Goal: Task Accomplishment & Management: Manage account settings

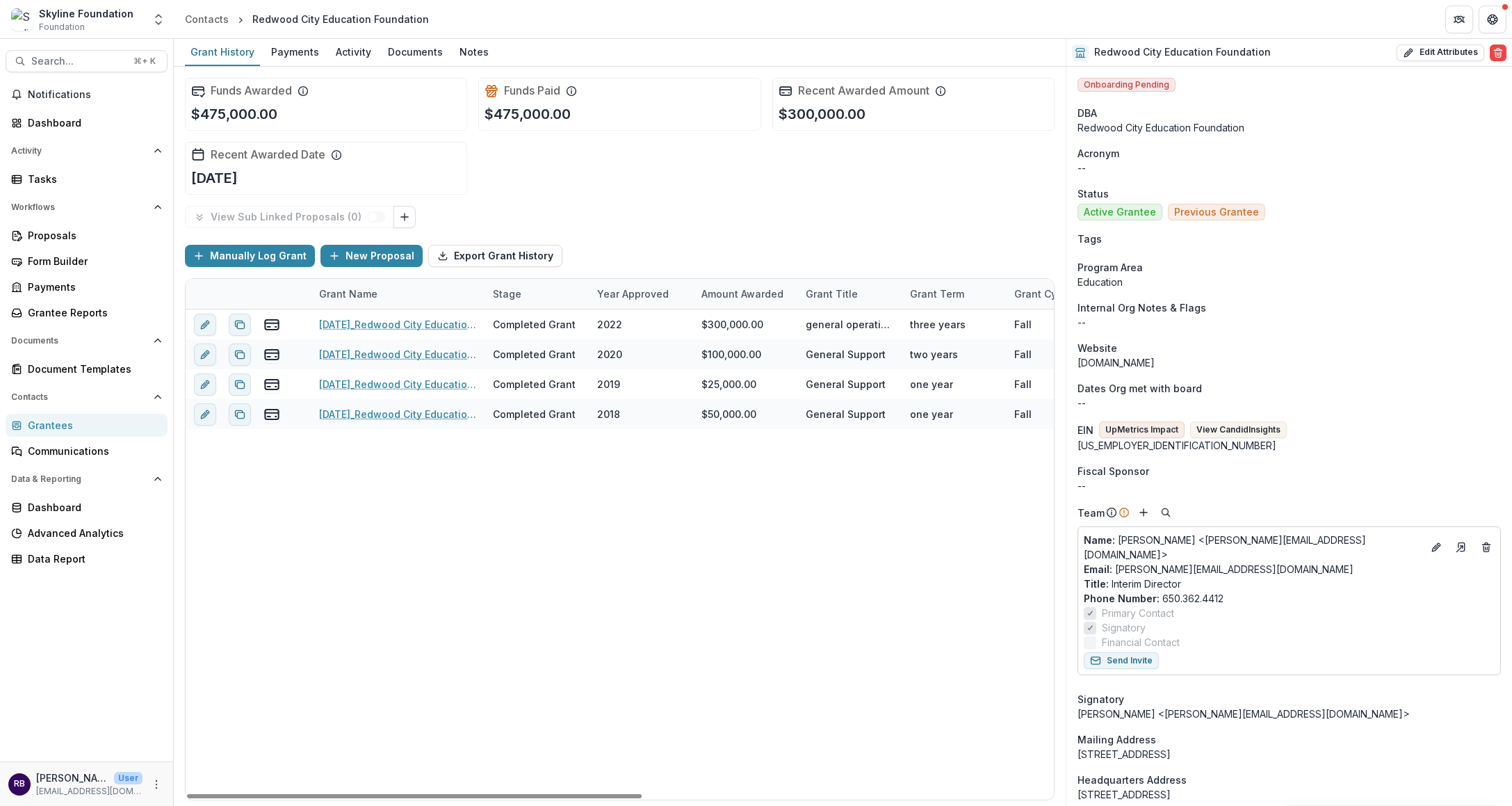
click at [426, 572] on div "[DATE]_Redwood City Education Foundation_300000 Completed Grant 2022 $300,000.0…" at bounding box center [1012, 555] width 1654 height 490
click at [107, 237] on div "Proposals" at bounding box center [92, 235] width 129 height 14
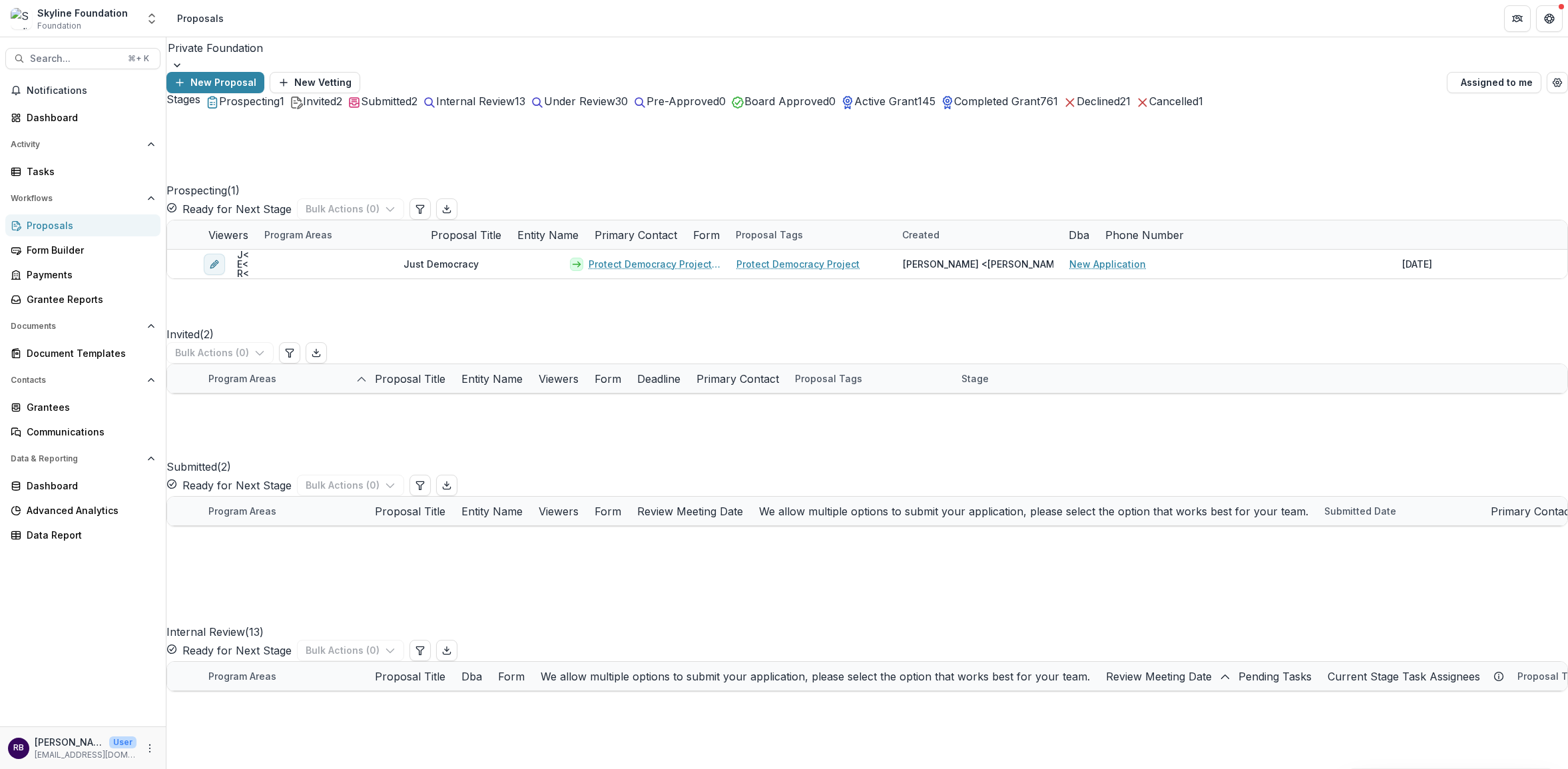
click at [514, 108] on span "Internal Review" at bounding box center [475, 101] width 79 height 14
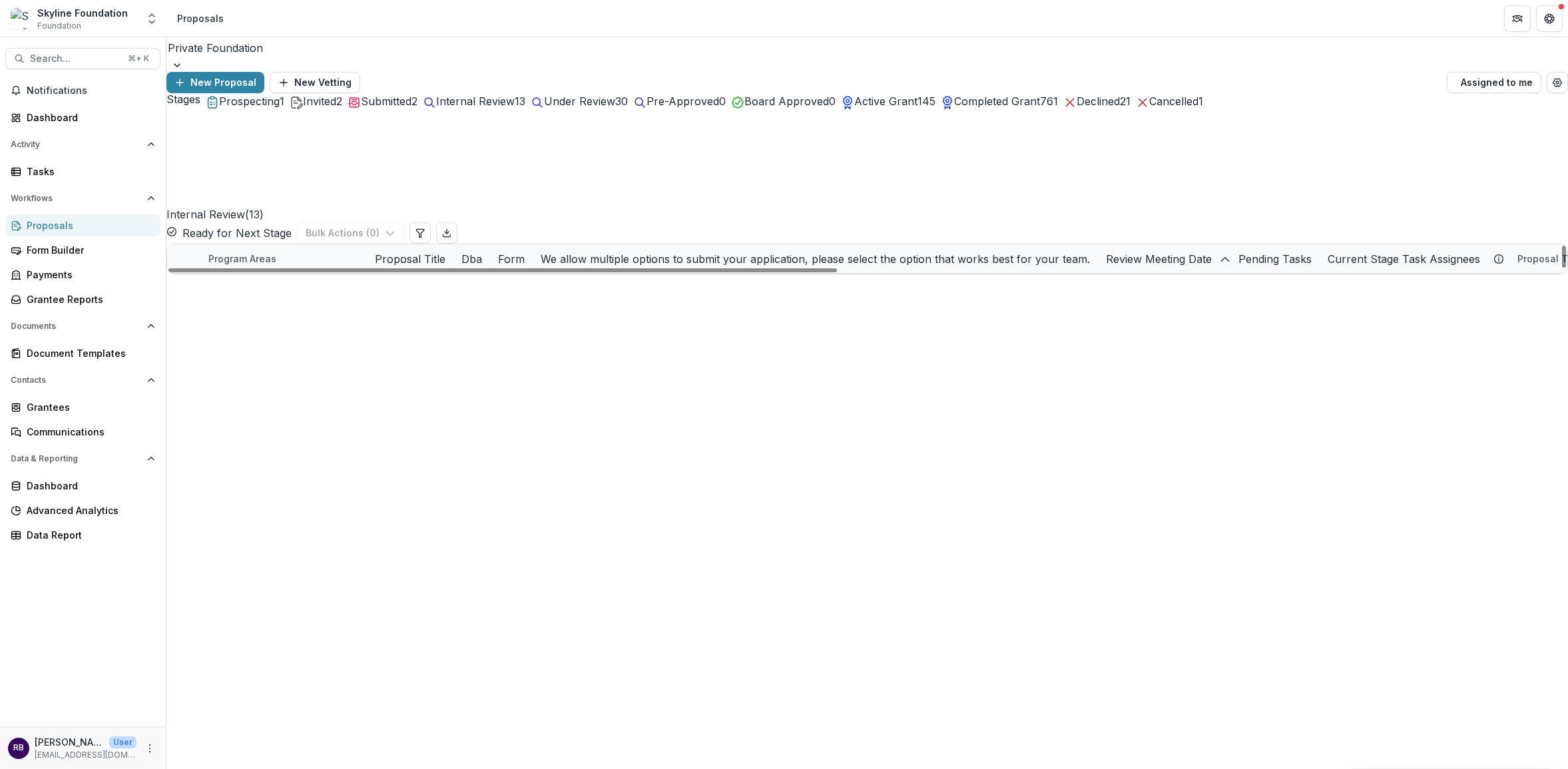
click at [510, 309] on link "Fall 2025 - Unravel Healthcare Alliance - New Application" at bounding box center [479, 316] width 151 height 14
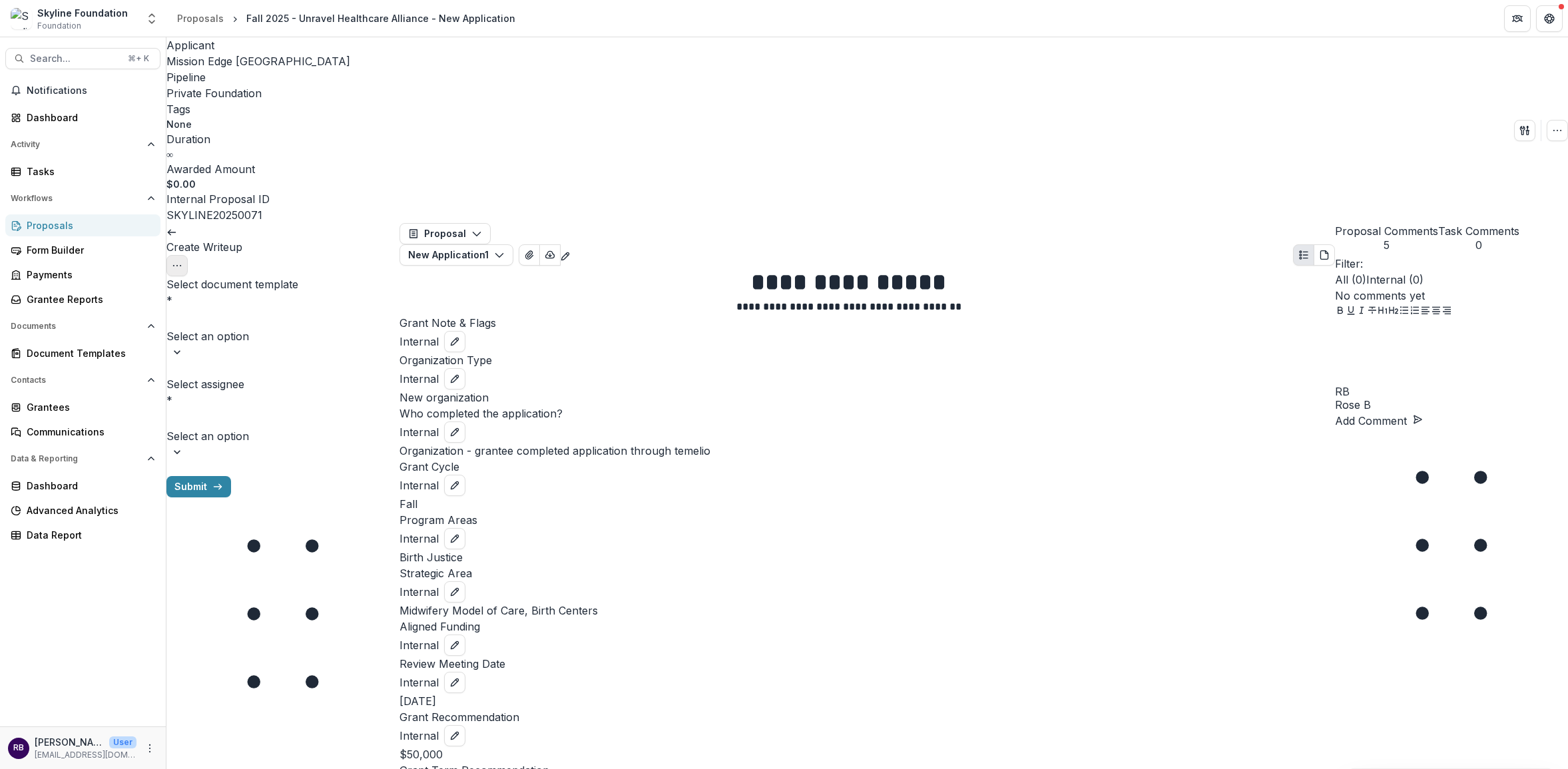
click at [187, 255] on button "Options" at bounding box center [177, 265] width 22 height 22
click at [351, 283] on button "Cancel Task" at bounding box center [347, 293] width 92 height 22
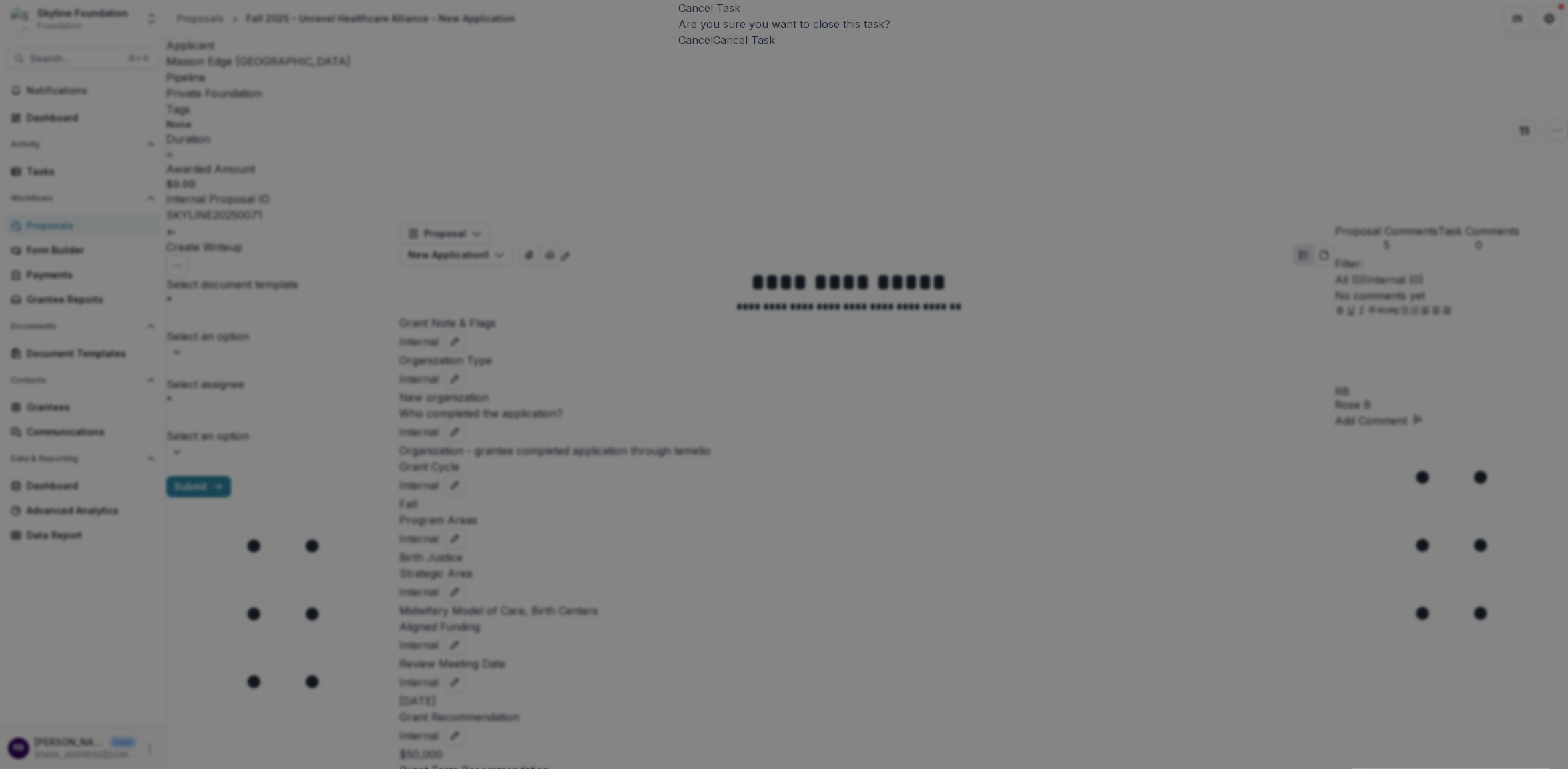
click at [775, 48] on button "Cancel Task" at bounding box center [744, 40] width 62 height 16
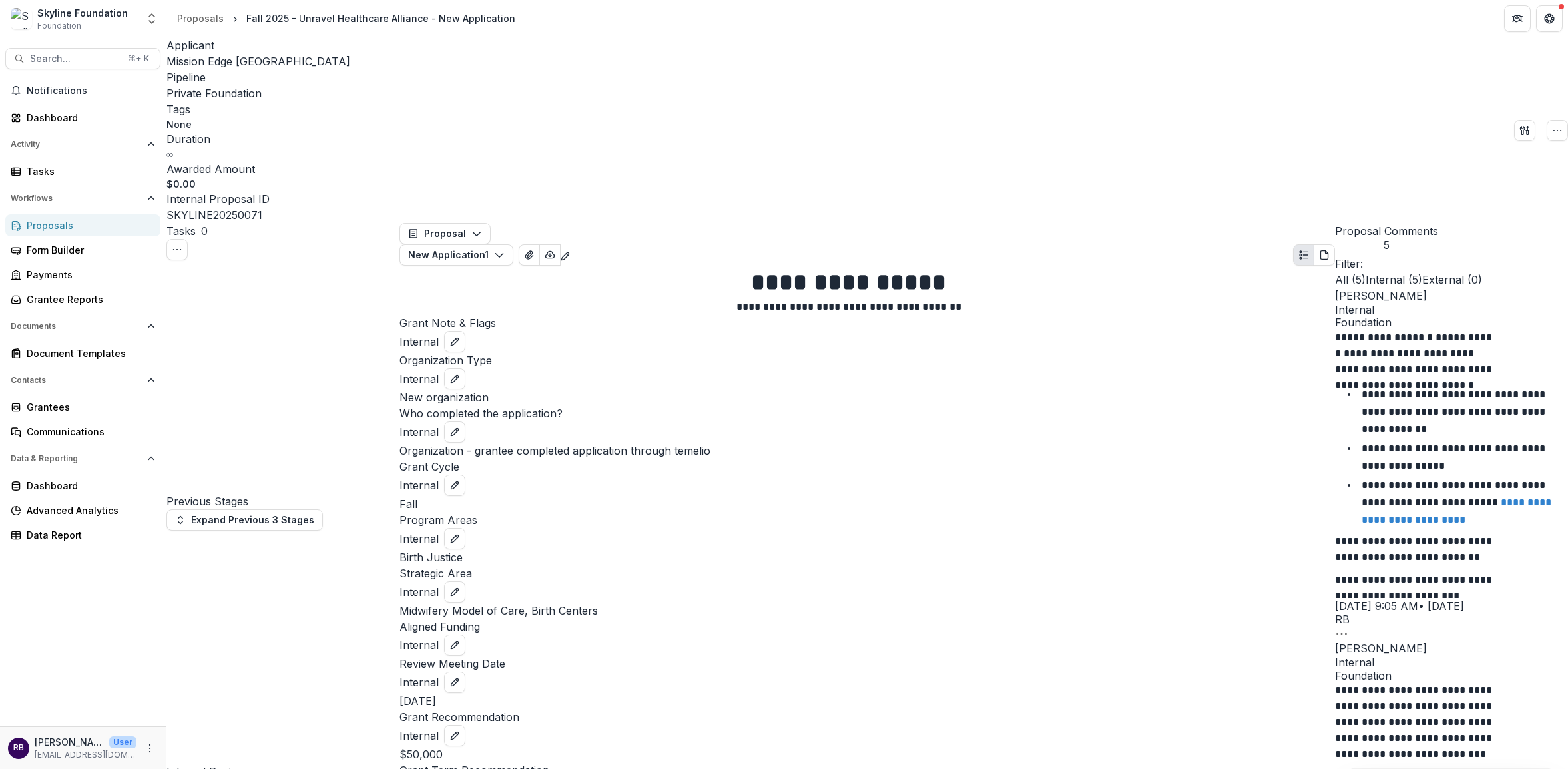
select select "**********"
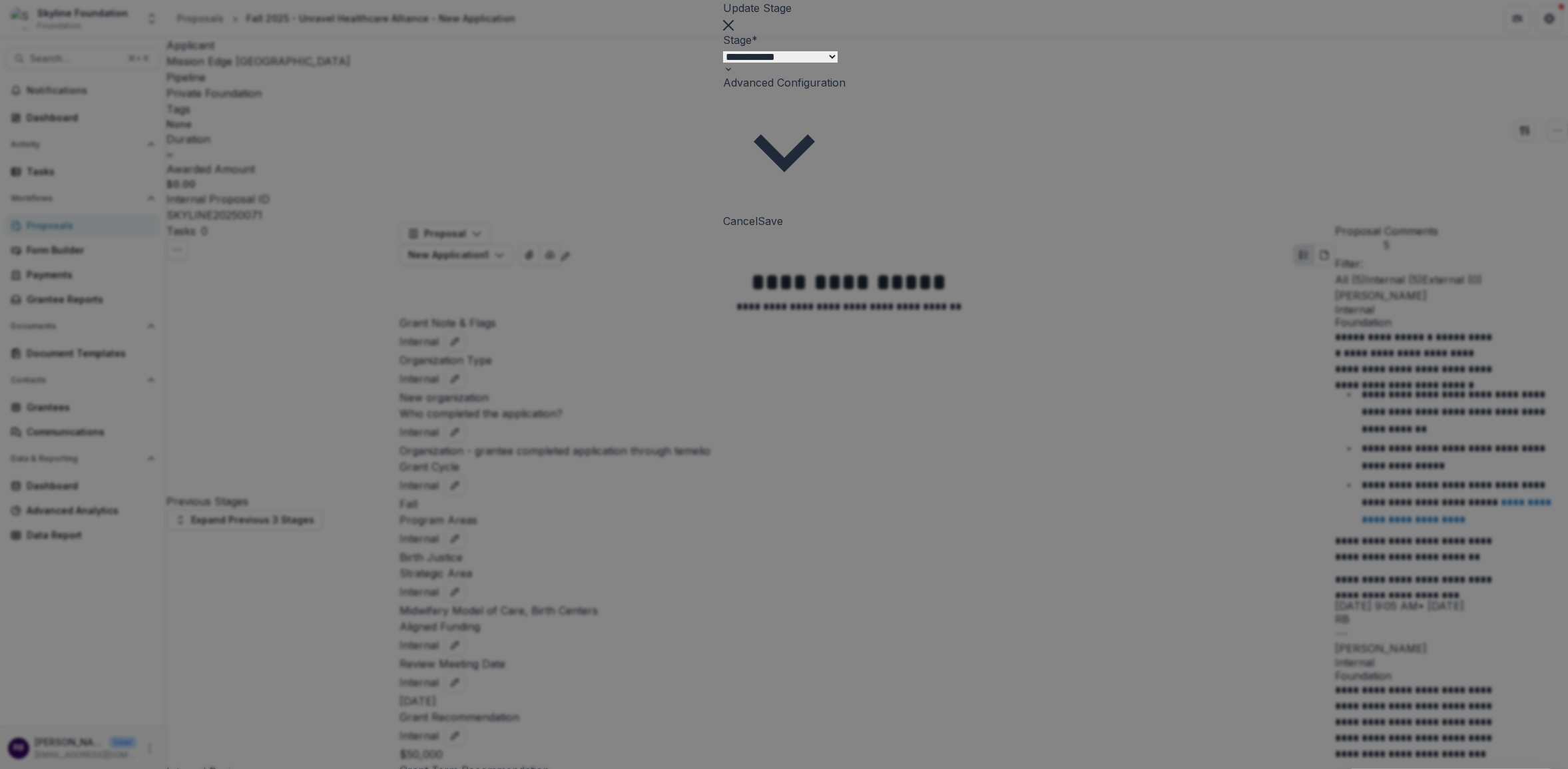
click at [783, 222] on button "Save" at bounding box center [771, 221] width 26 height 16
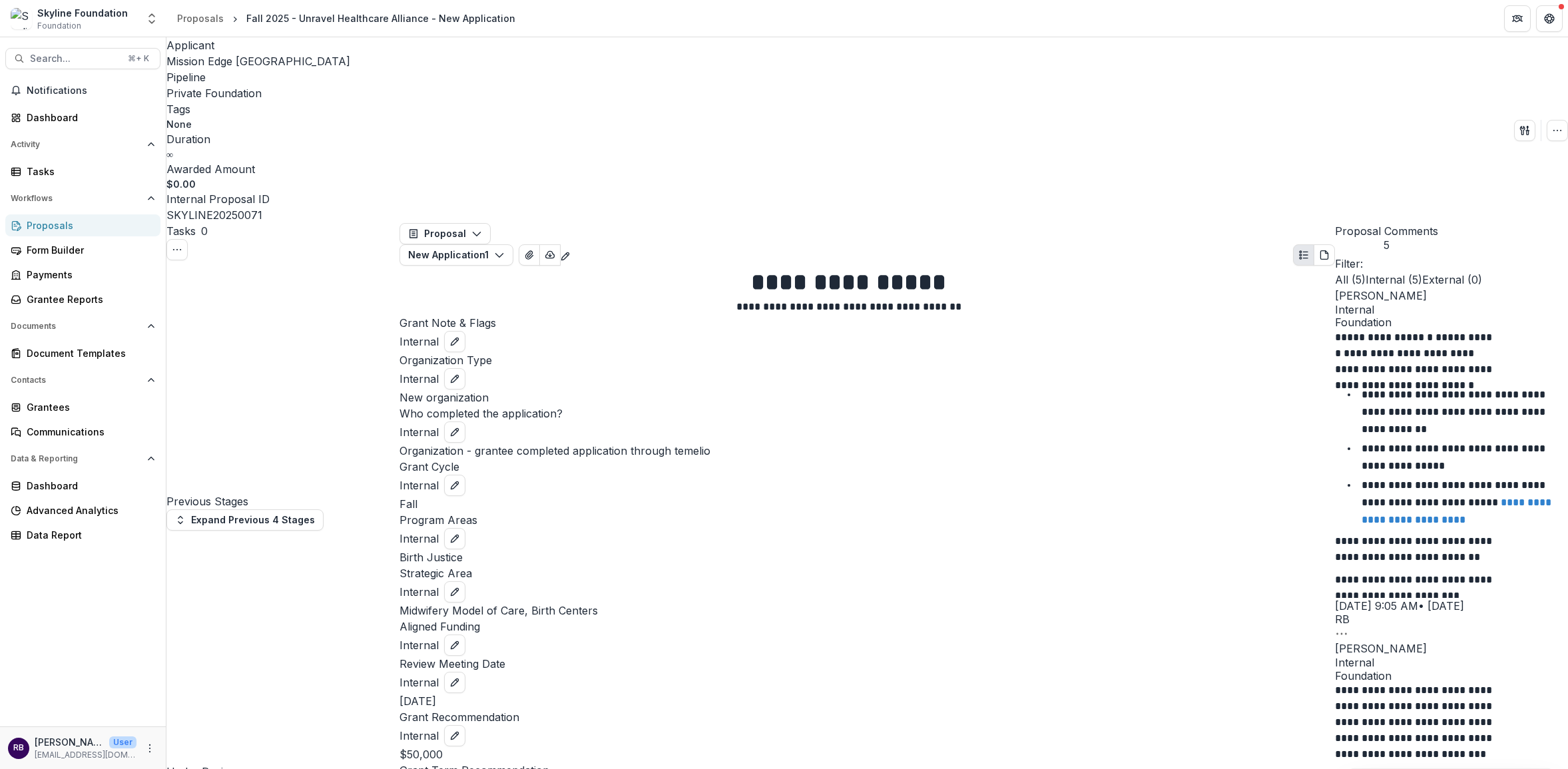
click at [81, 226] on div "Proposals" at bounding box center [88, 225] width 123 height 14
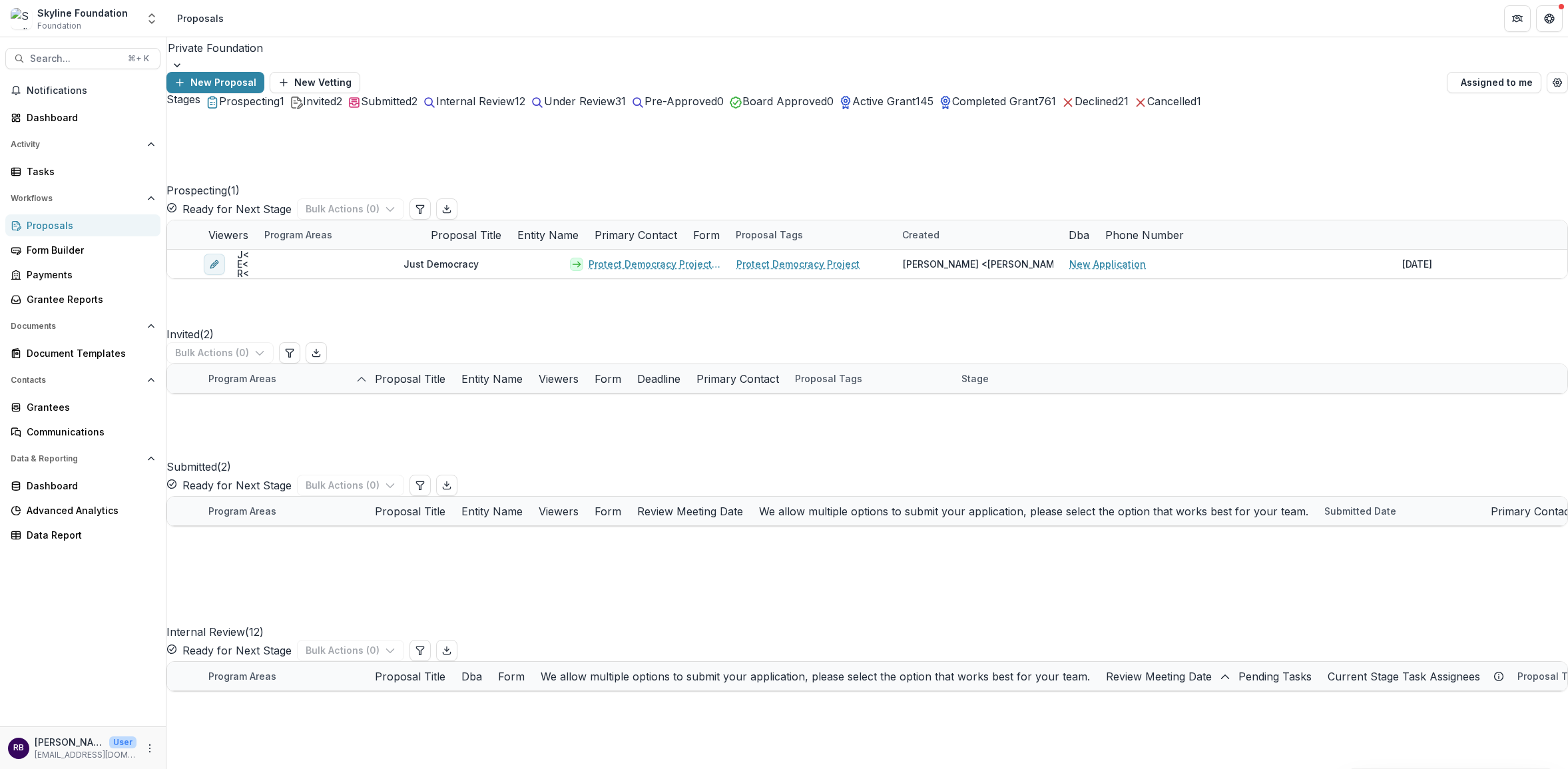
click at [514, 108] on span "Internal Review" at bounding box center [475, 101] width 79 height 14
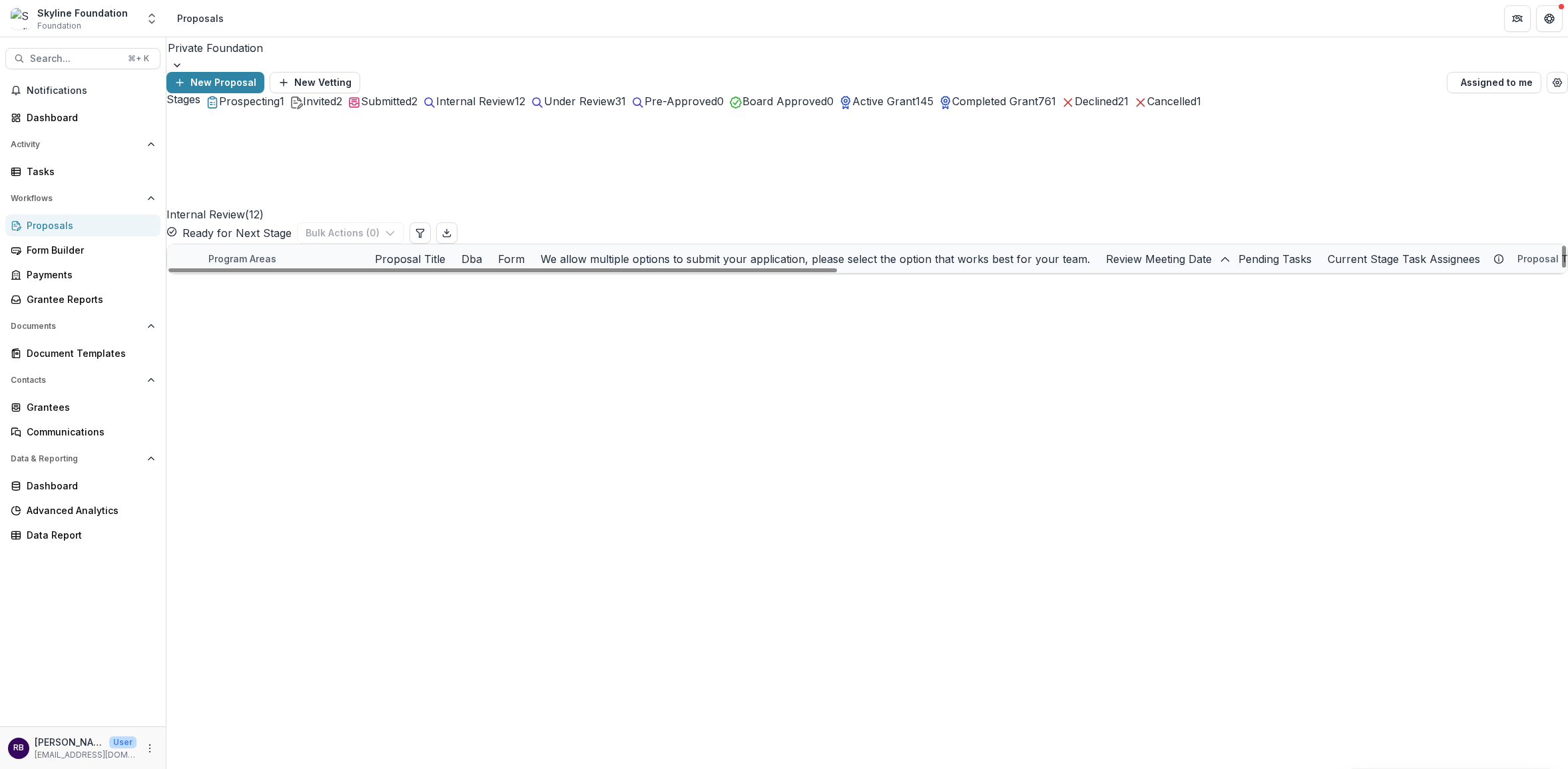
click at [494, 309] on link "Fall 2025 - NASHP - New Application" at bounding box center [488, 316] width 132 height 14
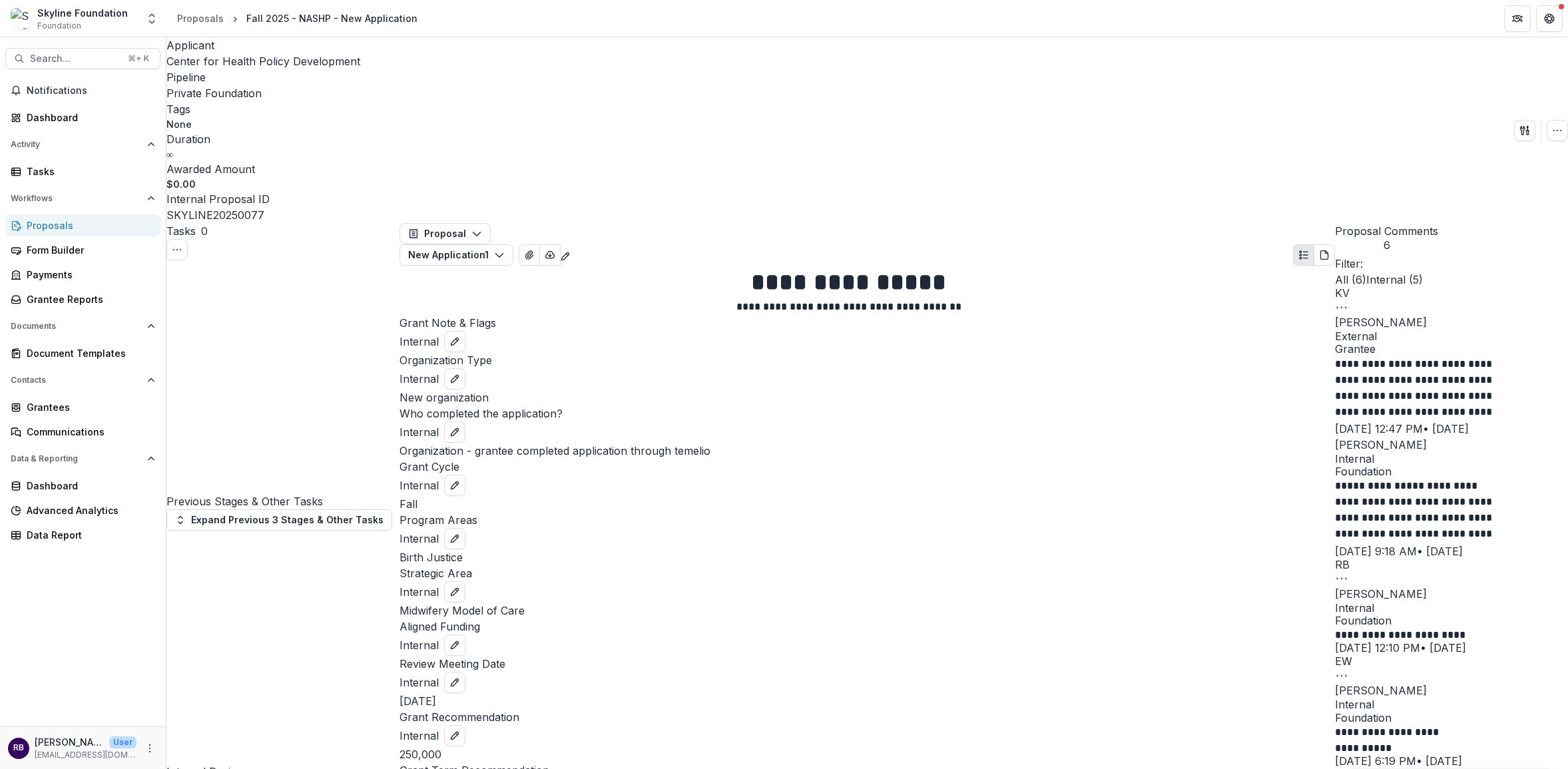
scroll to position [351, 0]
select select "**********"
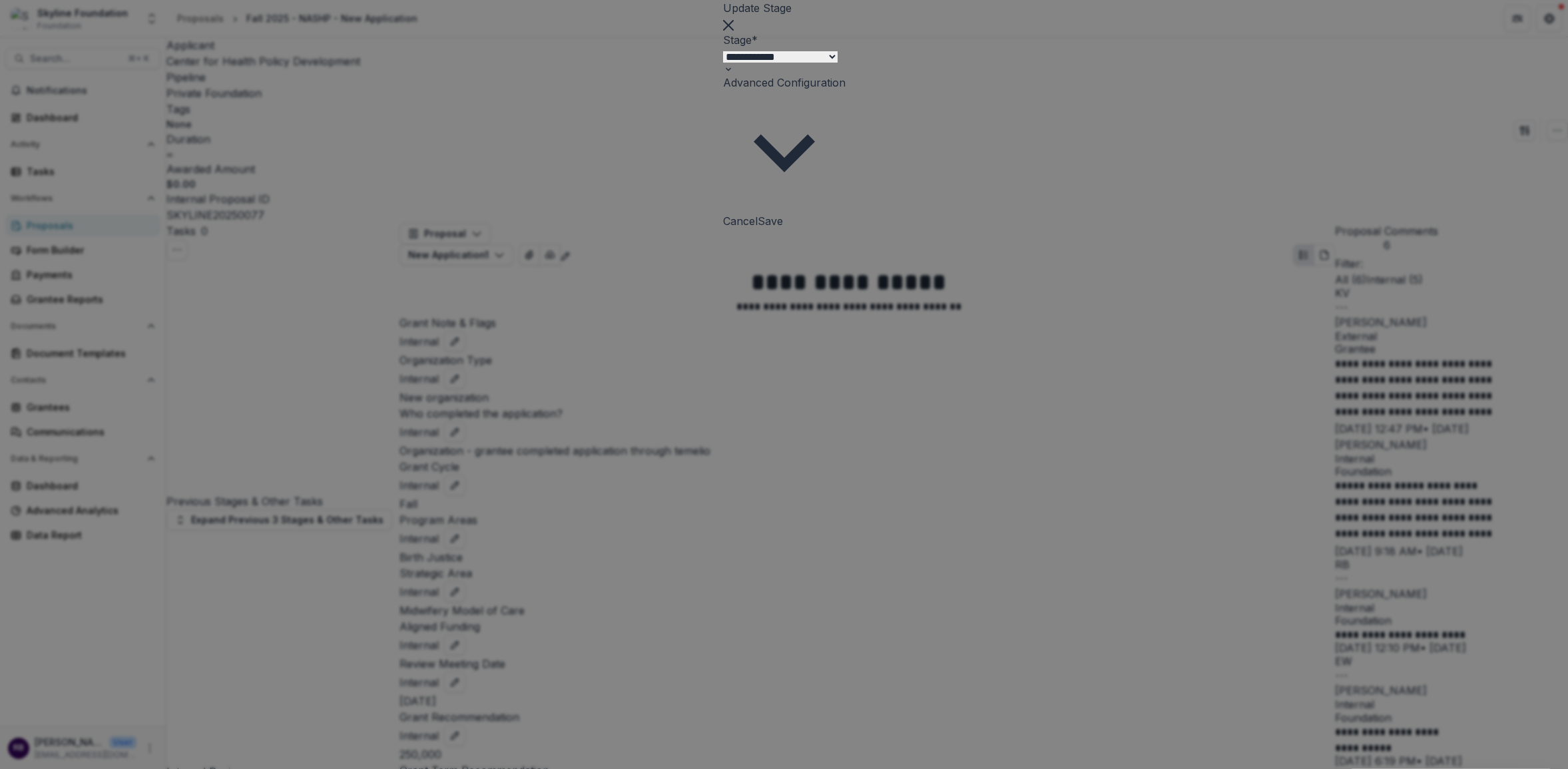
click at [783, 229] on button "Save" at bounding box center [771, 221] width 26 height 16
